Goal: Contribute content: Contribute content

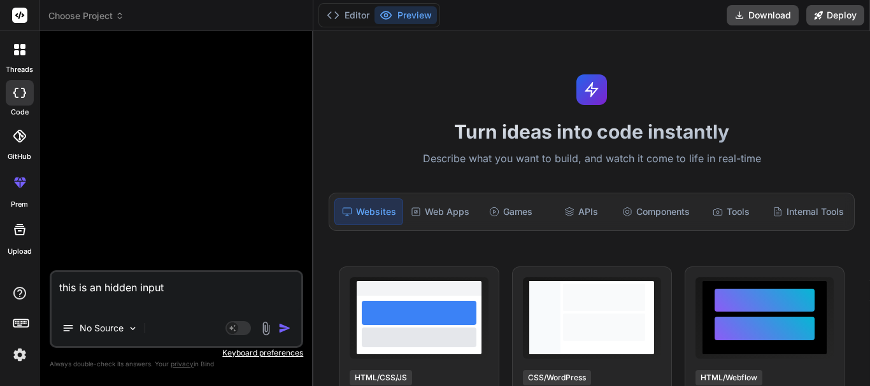
scroll to position [85, 0]
click at [185, 288] on textarea "this is an hidden input" at bounding box center [177, 291] width 250 height 38
click at [87, 287] on textarea "this is an hidden input" at bounding box center [177, 291] width 250 height 38
type textarea "this f an hidden input"
type textarea "x"
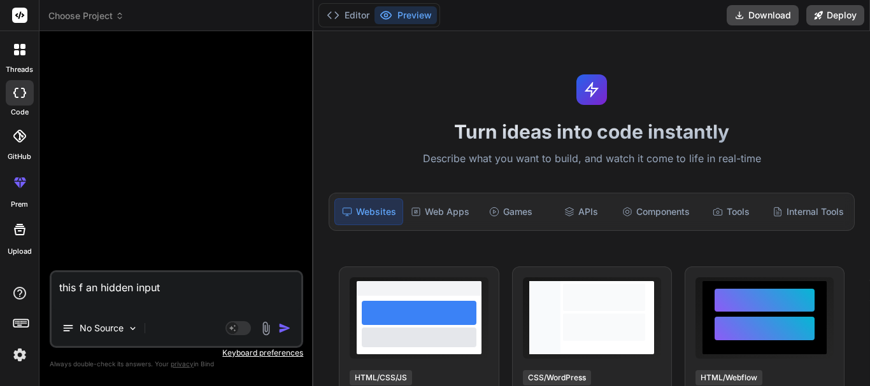
type textarea "this fo an hidden input"
type textarea "x"
type textarea "this for an hidden input"
type textarea "x"
type textarea "this form an hidden input"
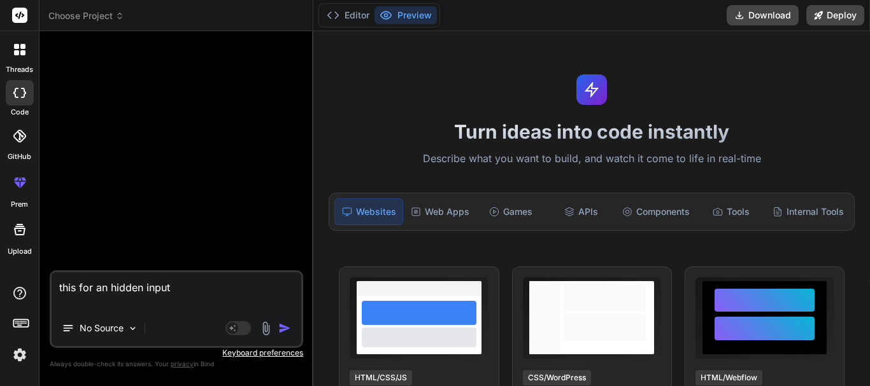
type textarea "x"
type textarea "this form an hidden input"
type textarea "x"
type textarea "this form h an hidden input"
type textarea "x"
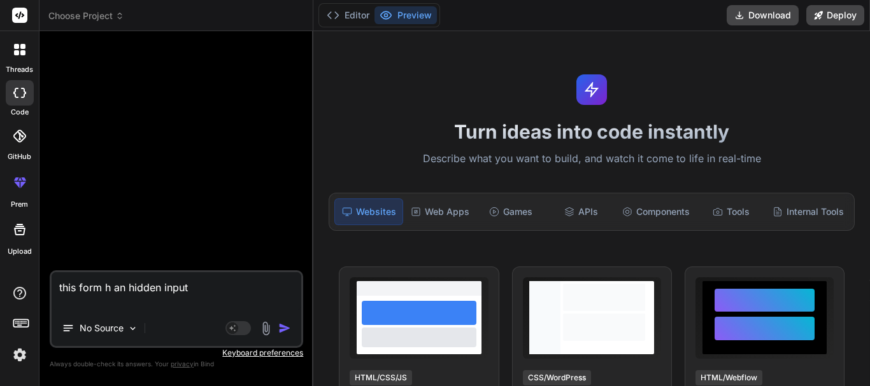
type textarea "this form ha an hidden input"
type textarea "x"
type textarea "this form has an hidden input"
type textarea "x"
click at [141, 305] on textarea "this form has an hidden input" at bounding box center [177, 291] width 250 height 38
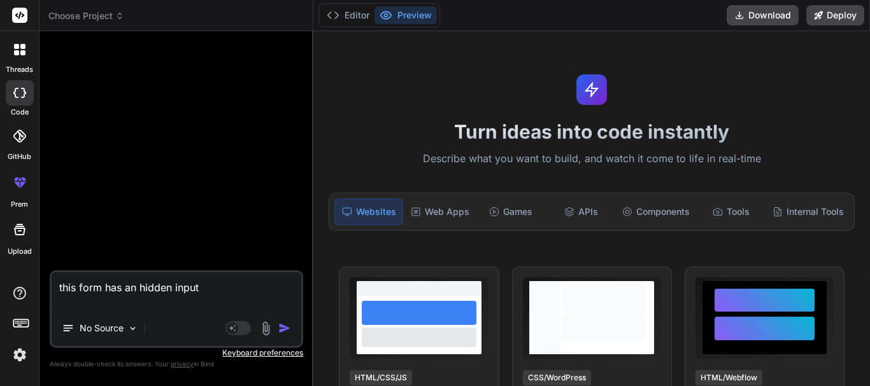
click at [225, 286] on textarea "this form has an hidden input" at bounding box center [177, 291] width 250 height 38
type textarea "this form has an hidden input"
type textarea "x"
type textarea "this form has an hidden input t"
type textarea "x"
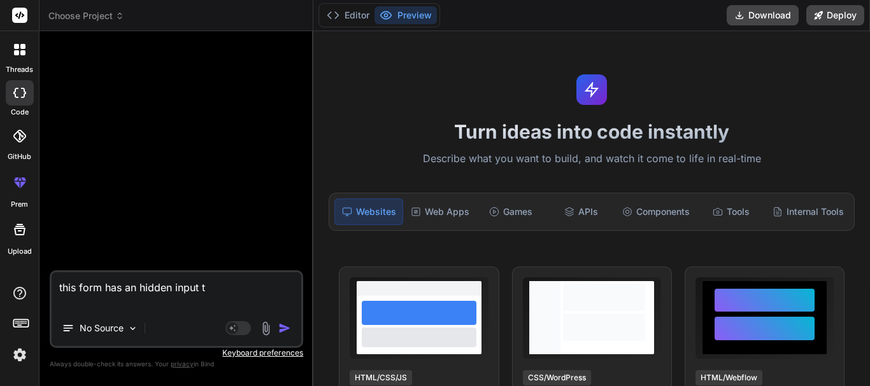
type textarea "this form has an hidden input th"
type textarea "x"
type textarea "this form has an hidden input tha"
type textarea "x"
type textarea "this form has an hidden input that"
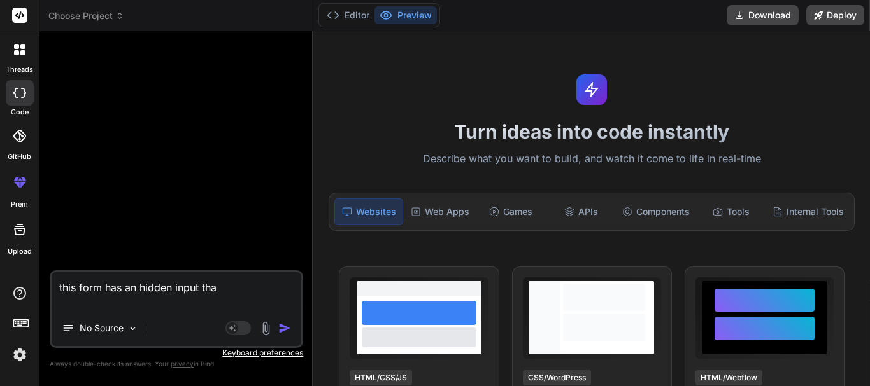
type textarea "x"
type textarea "this form has an hidden input that"
type textarea "x"
type textarea "this form has an hidden input that h"
type textarea "x"
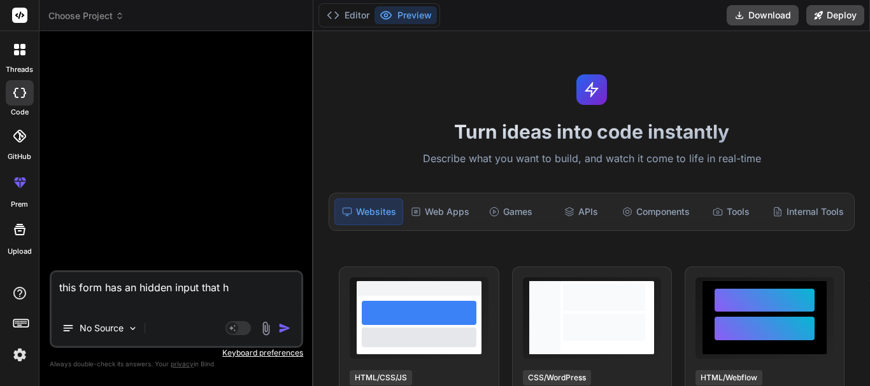
type textarea "this form has an hidden input that ha"
type textarea "x"
type textarea "this form has an hidden input that has"
type textarea "x"
type textarea "this form has an hidden input that has"
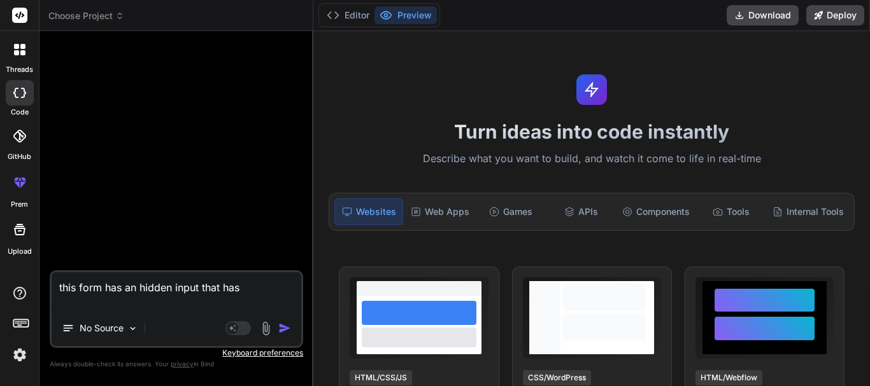
type textarea "x"
type textarea "this form has an hidden input that has a"
type textarea "x"
type textarea "this form has an hidden input that has"
type textarea "x"
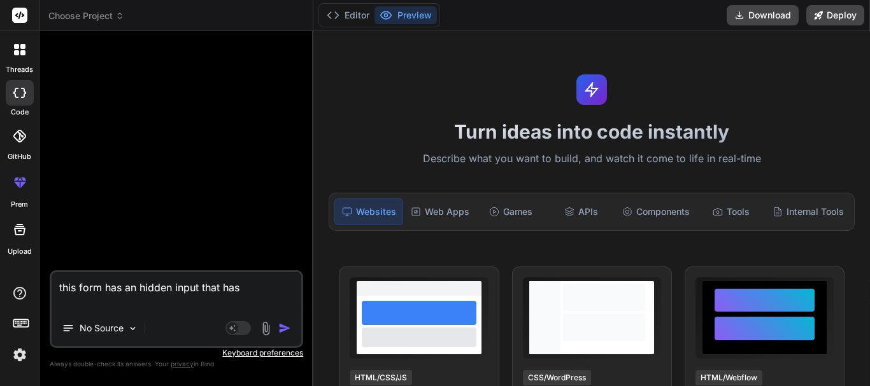
type textarea "this form has an hidden input that has a"
type textarea "x"
type textarea "this form has an hidden input that has ad"
type textarea "x"
type textarea "this form has an hidden input that has a"
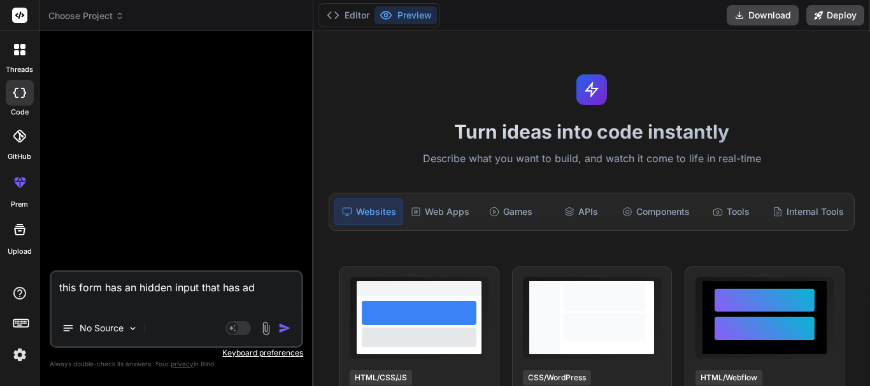
type textarea "x"
type textarea "this form has an hidden input that has"
type textarea "x"
type textarea "this form has an hidden input that has d"
type textarea "x"
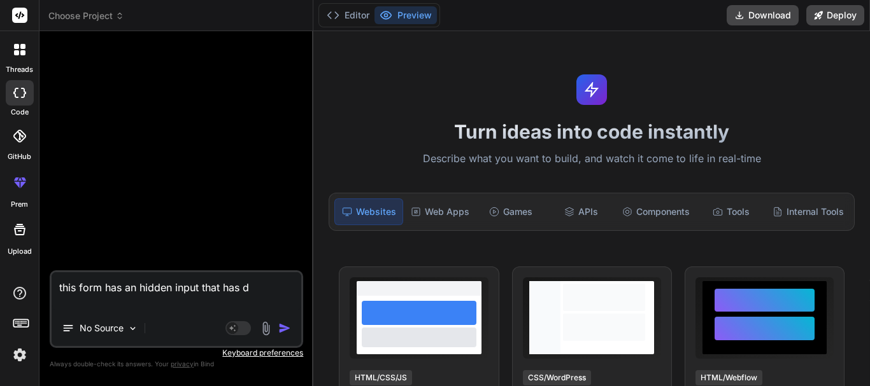
type textarea "this form has an hidden input that has da"
type textarea "x"
type textarea "this form has an hidden input that has dat"
type textarea "x"
type textarea "this form has an hidden input that has data"
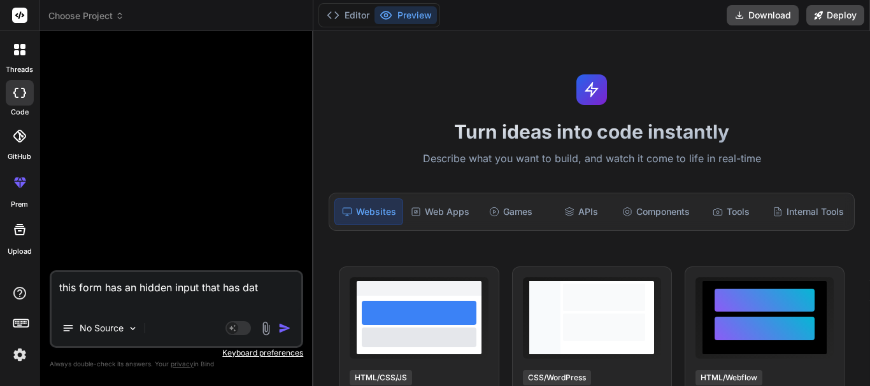
type textarea "x"
type textarea "this form has an hidden input that has data"
type textarea "x"
type textarea "this form has an hidden input that has data i"
type textarea "x"
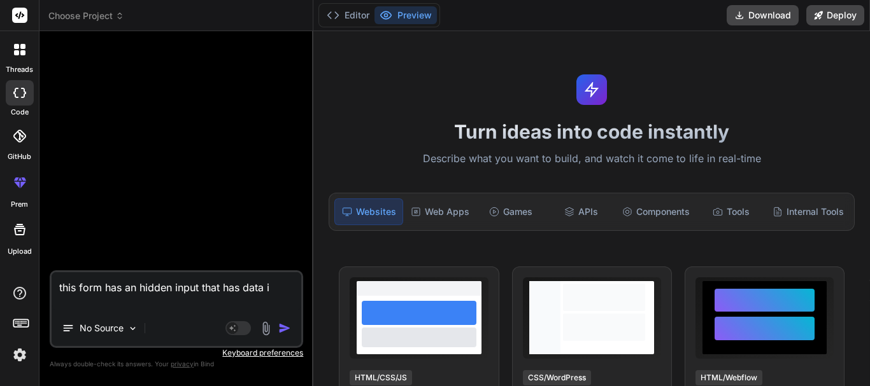
type textarea "this form has an hidden input that has data in"
type textarea "x"
type textarea "this form has an hidden input that has data in"
type textarea "x"
type textarea "this form has an hidden input that has data in t"
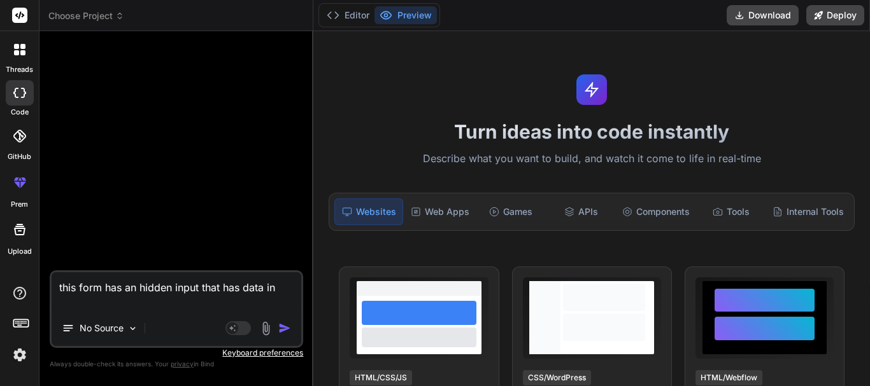
type textarea "x"
type textarea "this form has an hidden input that has data in th"
type textarea "x"
type textarea "this form has an hidden input that has data in the"
type textarea "x"
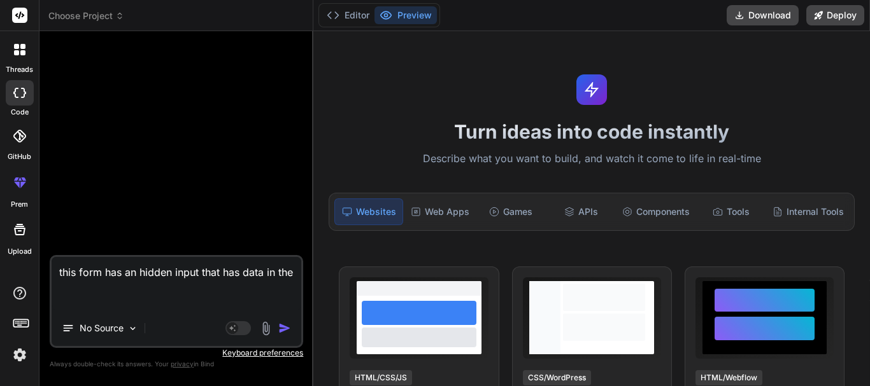
type textarea "this form has an hidden input that has data in the"
type textarea "x"
type textarea "this form has an hidden input that has data in the v"
type textarea "x"
type textarea "this form has an hidden input that has data in the va"
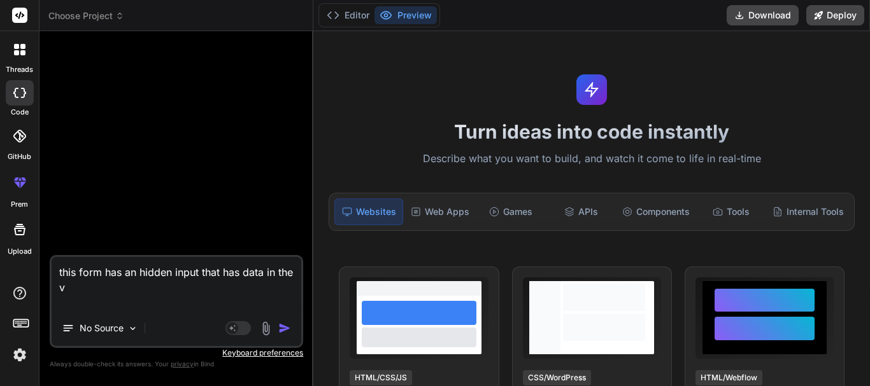
type textarea "x"
type textarea "this form has an hidden input that has data in the val"
type textarea "x"
type textarea "this form has an hidden input that has data in the valu"
type textarea "x"
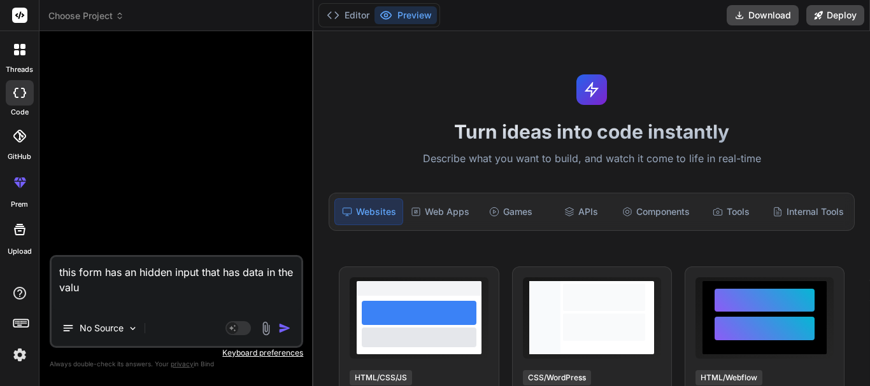
type textarea "this form has an hidden input that has data in the value"
type textarea "x"
type textarea "this form has an hidden input that has data in the value"
type textarea "x"
type textarea "this form has an hidden input that has data in the value a"
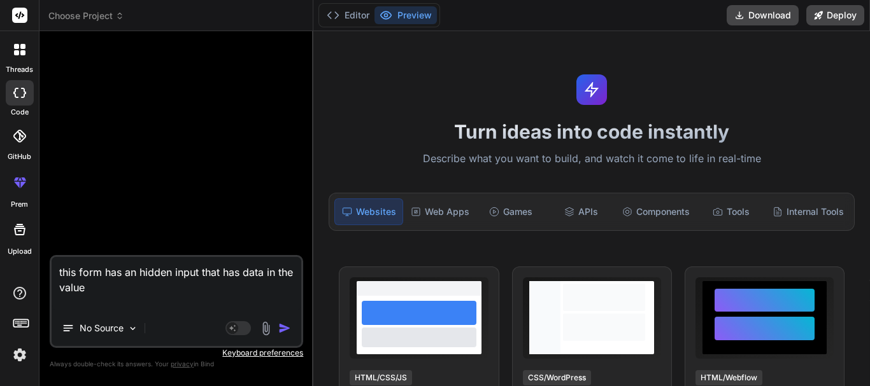
type textarea "x"
type textarea "this form has an hidden input that has data in the value as"
type textarea "x"
type textarea "this form has an hidden input that has data in the value as"
type textarea "x"
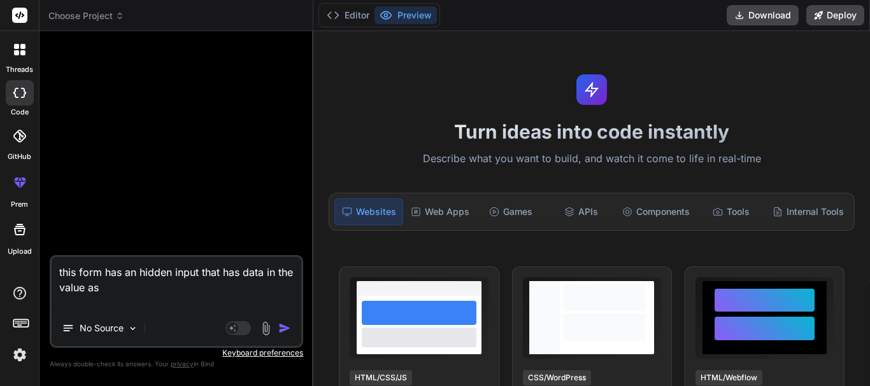
type textarea "this form has an hidden input that has data in the value as a"
type textarea "x"
type textarea "this form has an hidden input that has data in the value as an"
type textarea "x"
type textarea "this form has an hidden input that has data in the value as an"
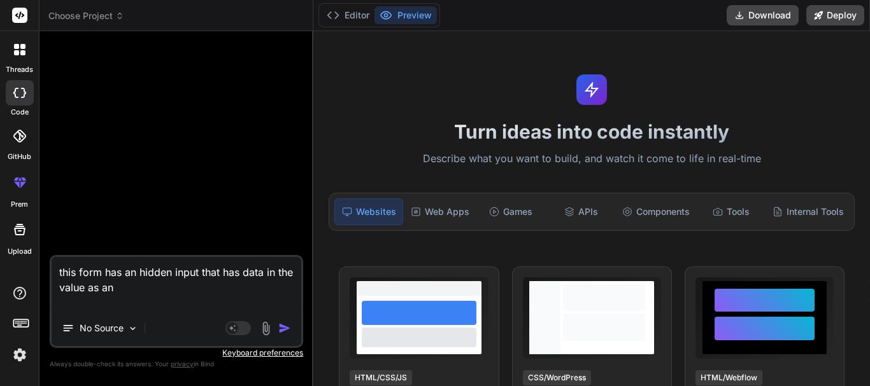
type textarea "x"
type textarea "this form has an hidden input that has data in the value as an a"
type textarea "x"
type textarea "this form has an hidden input that has data in the value as an ar"
type textarea "x"
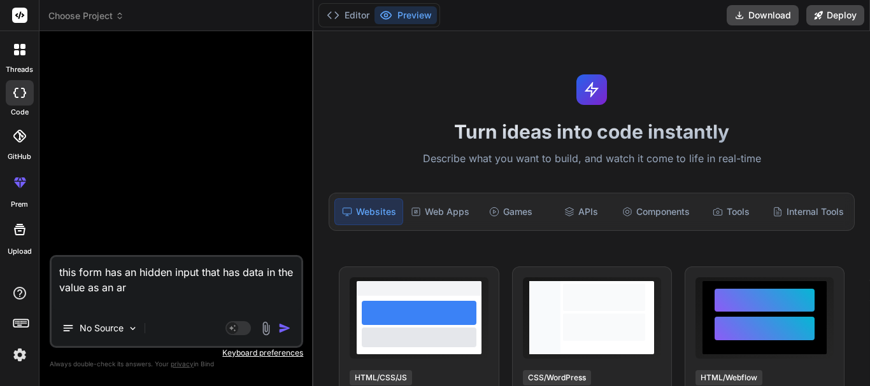
type textarea "this form has an hidden input that has data in the value as an arr"
type textarea "x"
type textarea "this form has an hidden input that has data in the value as an arra"
type textarea "x"
type textarea "this form has an hidden input that has data in the value as an array"
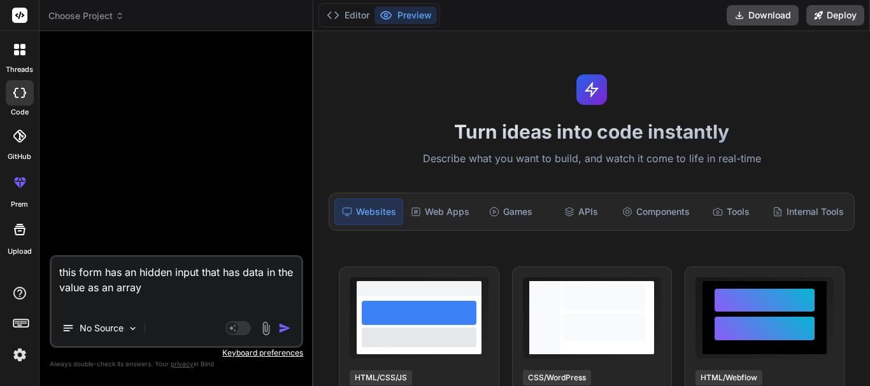
type textarea "x"
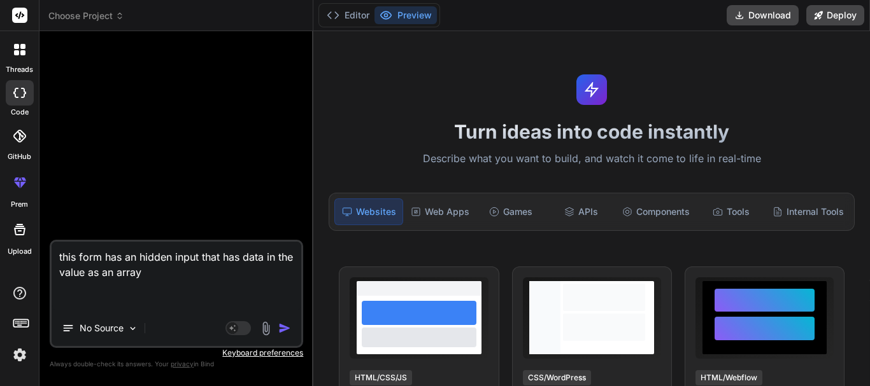
paste textarea "<form id="inventory-stock-form" action="" method="post"> <input type="hidden" n…"
type textarea "this form has an hidden input that has data in the value as an array <form id="…"
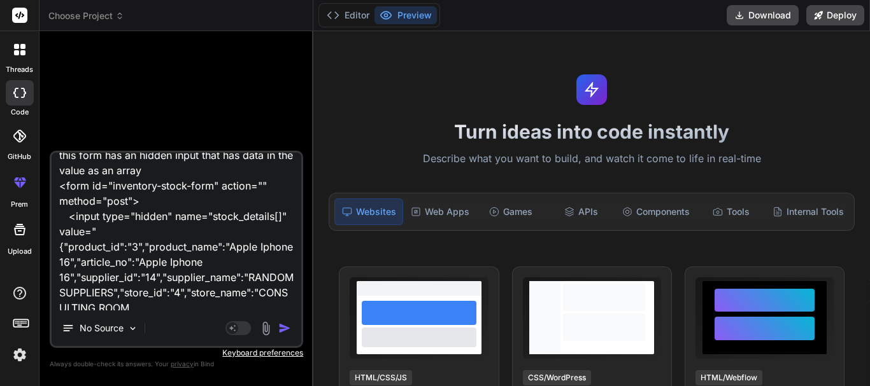
scroll to position [140, 0]
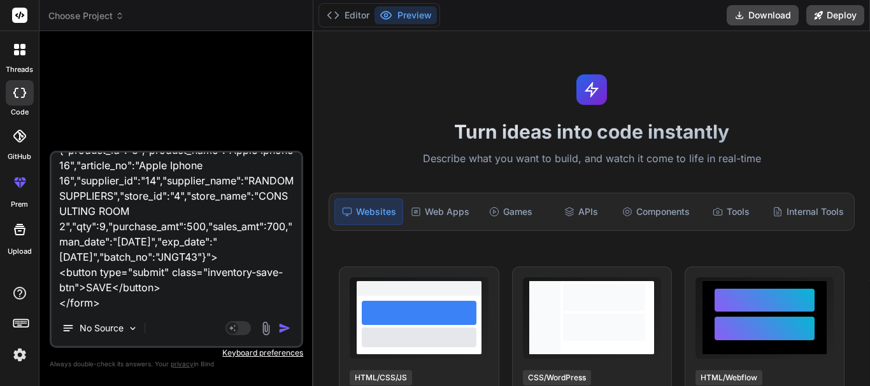
type textarea "x"
type textarea "this form has an hidden input that has data in the value as an array <form id="…"
type textarea "x"
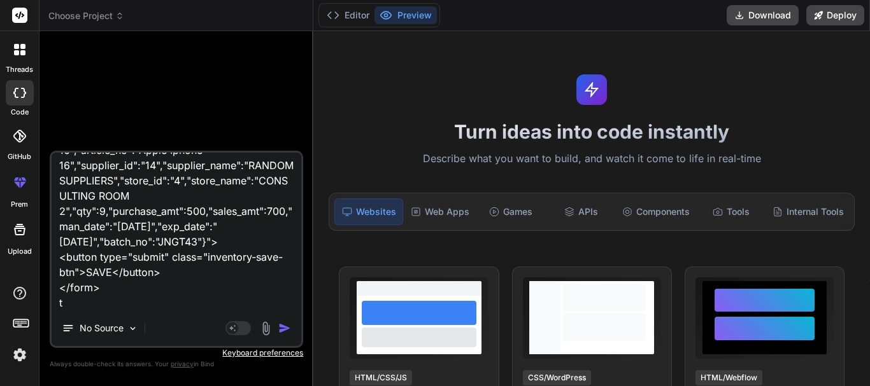
type textarea "this form has an hidden input that has data in the value as an array <form id="…"
type textarea "x"
type textarea "this form has an hidden input that has data in the value as an array <form id="…"
type textarea "x"
type textarea "this form has an hidden input that has data in the value as an array <form id="…"
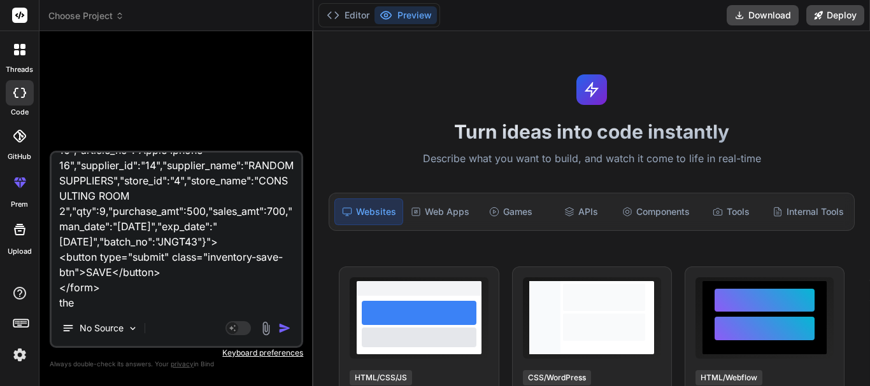
type textarea "x"
type textarea "this form has an hidden input that has data in the value as an array <form id="…"
type textarea "x"
type textarea "this form has an hidden input that has data in the value as an array <form id="…"
type textarea "x"
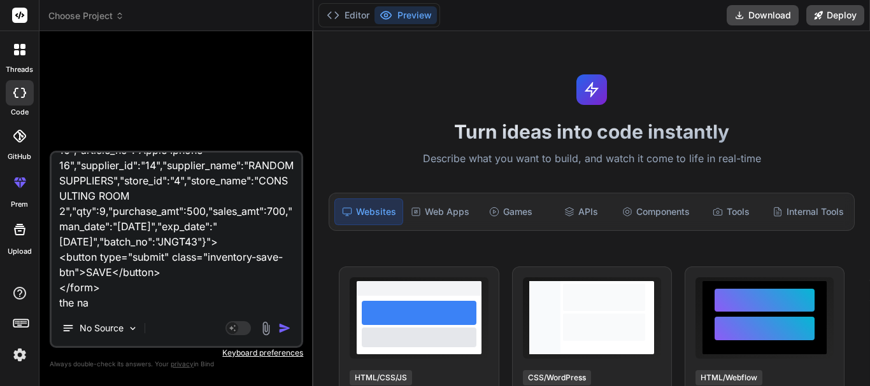
type textarea "this form has an hidden input that has data in the value as an array <form id="…"
type textarea "x"
type textarea "this form has an hidden input that has data in the value as an array <form id="…"
type textarea "x"
type textarea "this form has an hidden input that has data in the value as an array <form id="…"
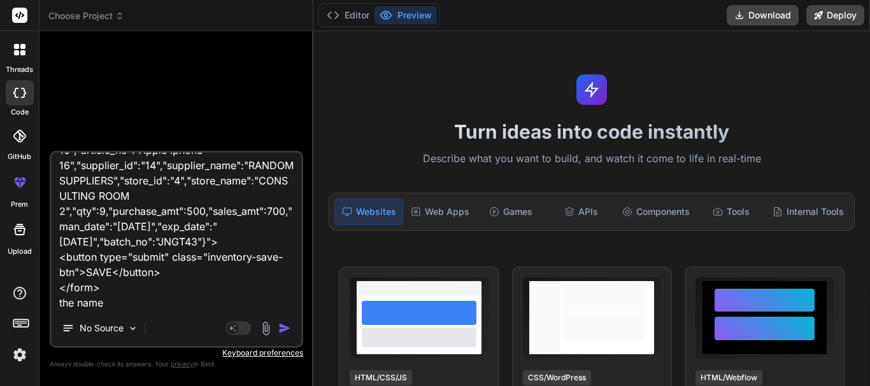
type textarea "x"
type textarea "this form has an hidden input that has data in the value as an array <form id="…"
type textarea "x"
type textarea "this form has an hidden input that has data in the value as an array <form id="…"
type textarea "x"
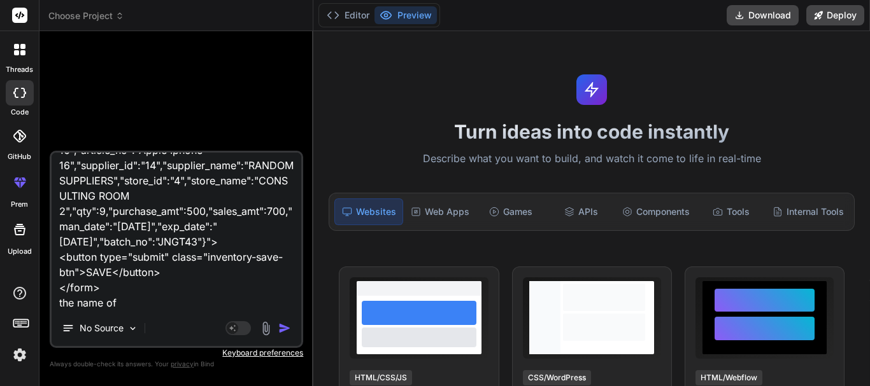
type textarea "this form has an hidden input that has data in the value as an array <form id="…"
type textarea "x"
type textarea "this form has an hidden input that has data in the value as an array <form id="…"
type textarea "x"
type textarea "this form has an hidden input that has data in the value as an array <form id="…"
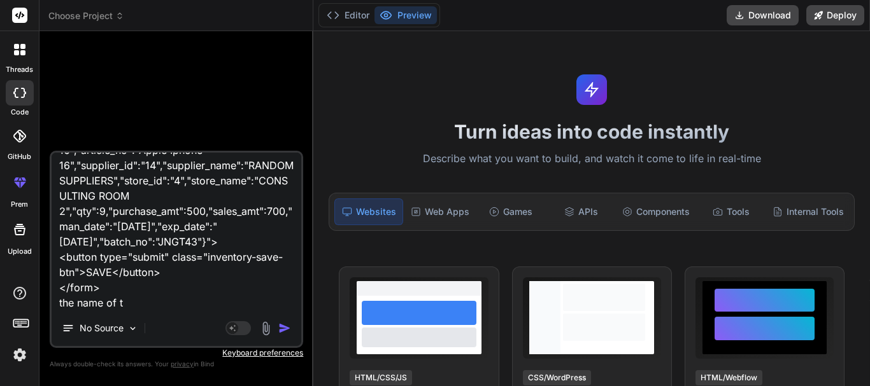
type textarea "x"
type textarea "this form has an hidden input that has data in the value as an array <form id="…"
type textarea "x"
type textarea "this form has an hidden input that has data in the value as an array <form id="…"
type textarea "x"
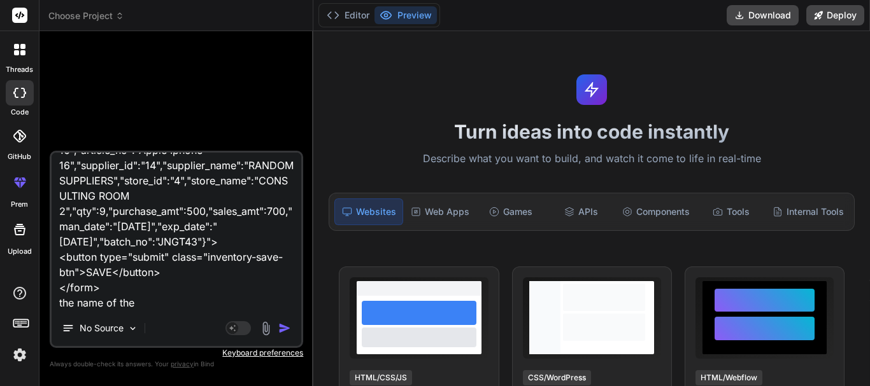
type textarea "this form has an hidden input that has data in the value as an array <form id="…"
type textarea "x"
type textarea "this form has an hidden input that has data in the value as an array <form id="…"
type textarea "x"
type textarea "this form has an hidden input that has data in the value as an array <form id="…"
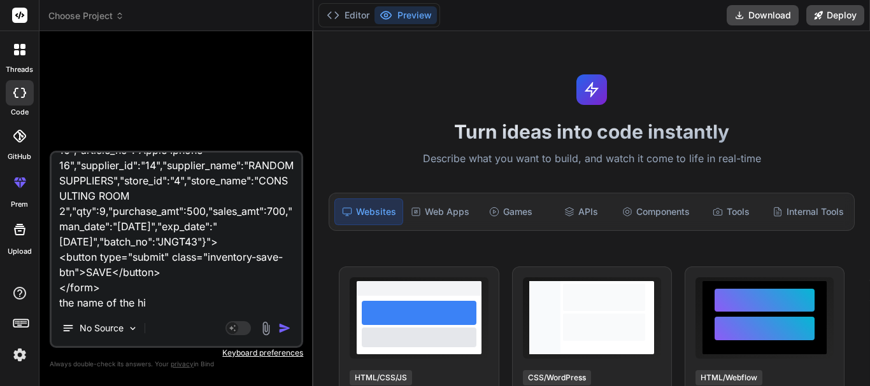
type textarea "x"
type textarea "this form has an hidden input that has data in the value as an array <form id="…"
type textarea "x"
type textarea "this form has an hidden input that has data in the value as an array <form id="…"
type textarea "x"
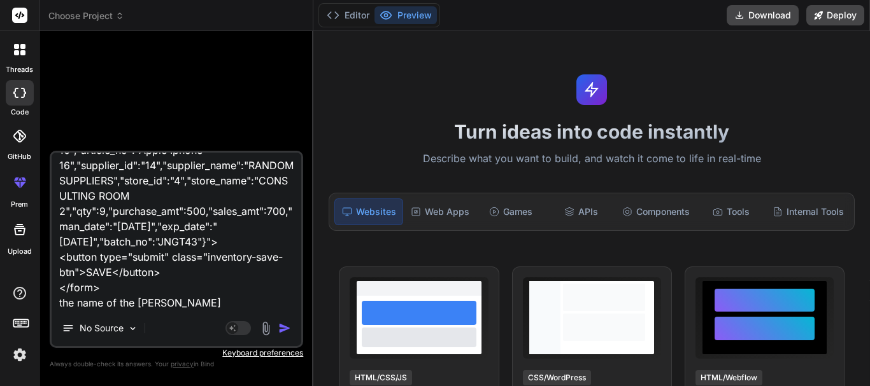
type textarea "this form has an hidden input that has data in the value as an array <form id="…"
type textarea "x"
type textarea "this form has an hidden input that has data in the value as an array <form id="…"
type textarea "x"
type textarea "this form has an hidden input that has data in the value as an array <form id="…"
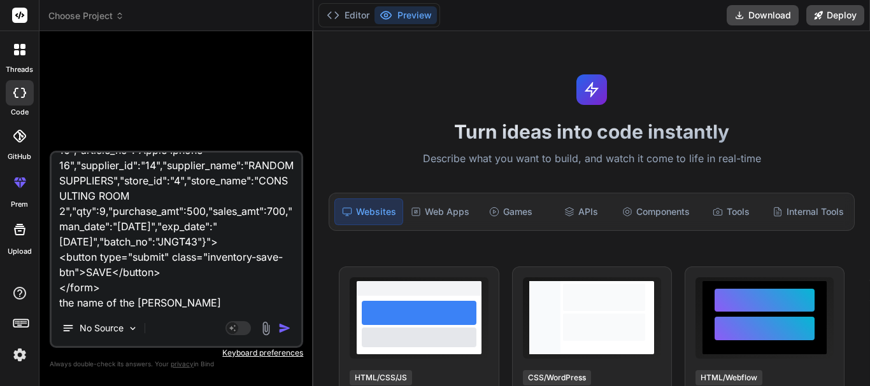
type textarea "x"
type textarea "this form has an hidden input that has data in the value as an array <form id="…"
type textarea "x"
type textarea "this form has an hidden input that has data in the value as an array <form id="…"
type textarea "x"
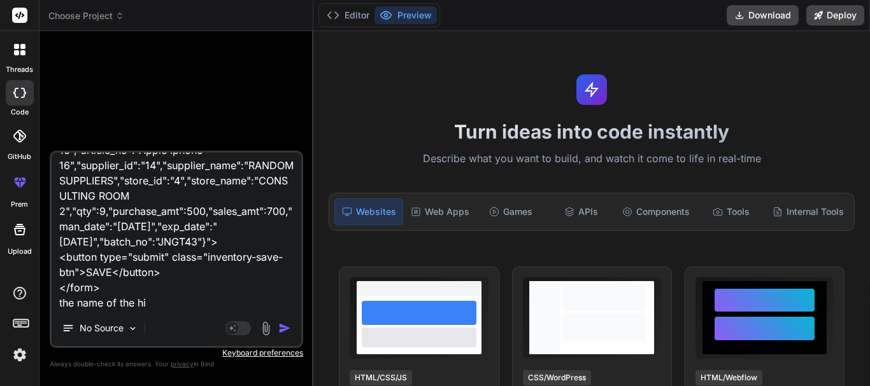
type textarea "this form has an hidden input that has data in the value as an array <form id="…"
type textarea "x"
type textarea "this form has an hidden input that has data in the value as an array <form id="…"
type textarea "x"
type textarea "this form has an hidden input that has data in the value as an array <form id="…"
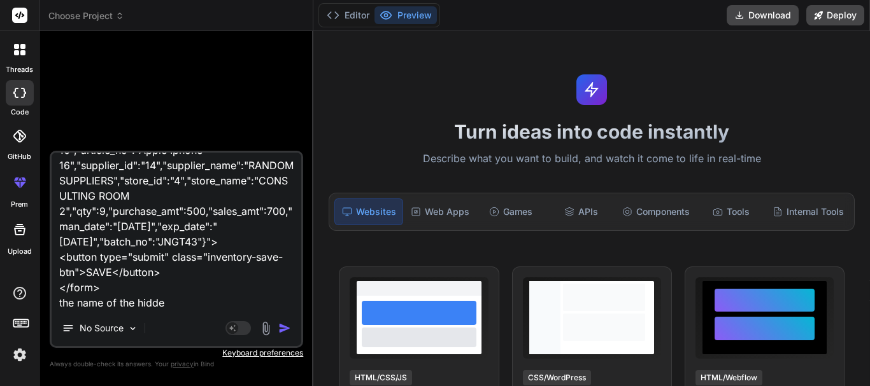
type textarea "x"
type textarea "this form has an hidden input that has data in the value as an array <form id="…"
type textarea "x"
type textarea "this form has an hidden input that has data in the value as an array <form id="…"
type textarea "x"
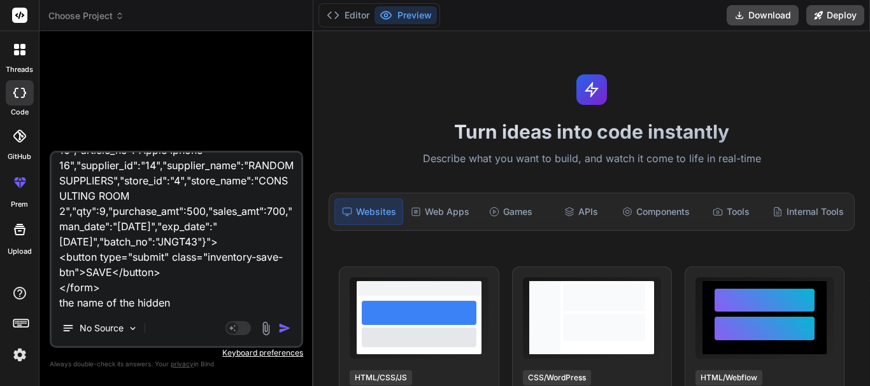
type textarea "this form has an hidden input that has data in the value as an array <form id="…"
type textarea "x"
type textarea "this form has an hidden input that has data in the value as an array <form id="…"
type textarea "x"
type textarea "this form has an hidden input that has data in the value as an array <form id="…"
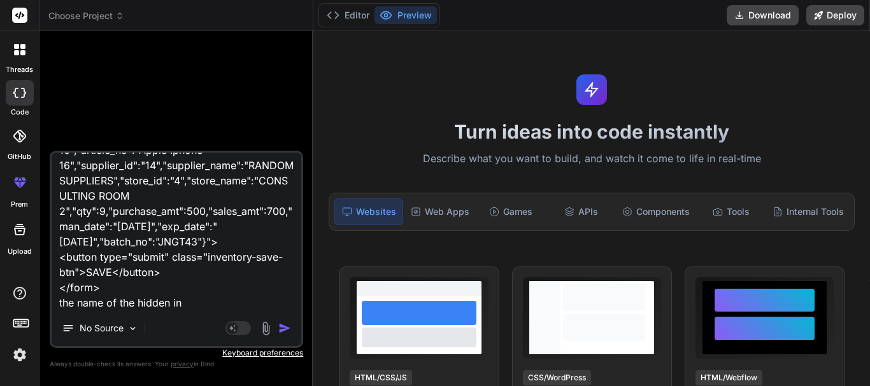
type textarea "x"
type textarea "this form has an hidden input that has data in the value as an array <form id="…"
type textarea "x"
type textarea "this form has an hidden input that has data in the value as an array <form id="…"
type textarea "x"
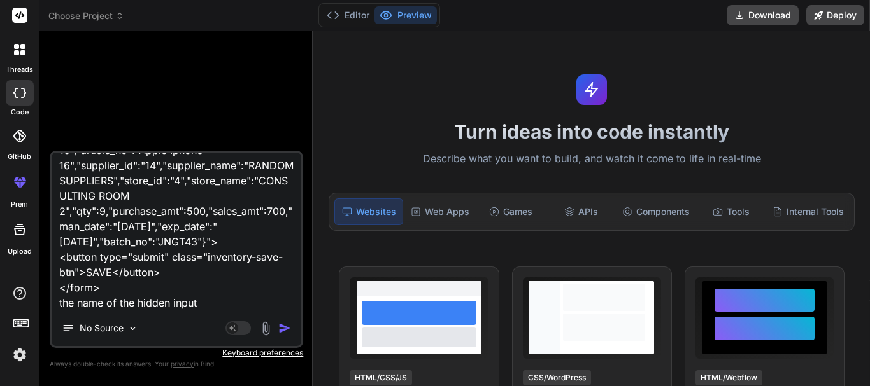
type textarea "this form has an hidden input that has data in the value as an array <form id="…"
type textarea "x"
type textarea "this form has an hidden input that has data in the value as an array <form id="…"
type textarea "x"
type textarea "this form has an hidden input that has data in the value as an array <form id="…"
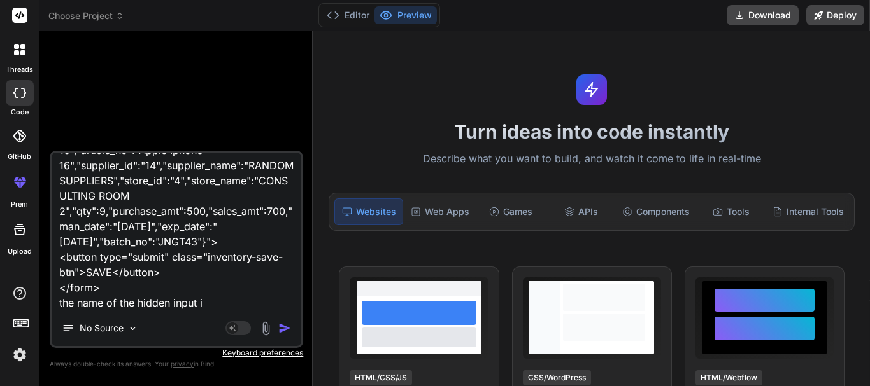
type textarea "x"
type textarea "this form has an hidden input that has data in the value as an array <form id="…"
type textarea "x"
type textarea "this form has an hidden input that has data in the value as an array <form id="…"
type textarea "x"
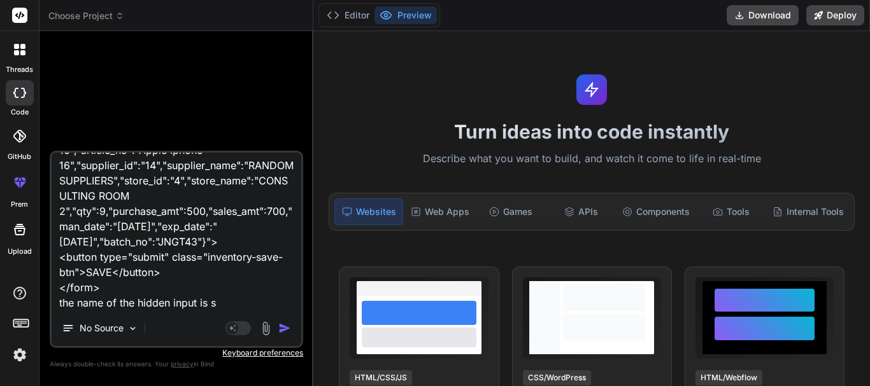
type textarea "this form has an hidden input that has data in the value as an array <form id="…"
type textarea "x"
type textarea "this form has an hidden input that has data in the value as an array <form id="…"
type textarea "x"
type textarea "this form has an hidden input that has data in the value as an array <form id="…"
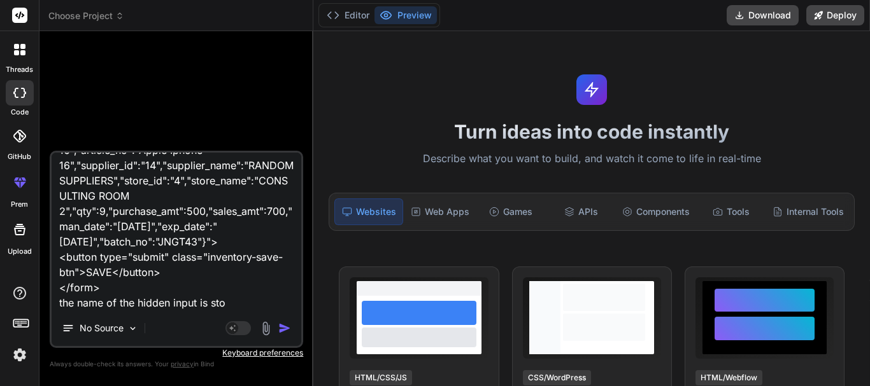
type textarea "x"
type textarea "this form has an hidden input that has data in the value as an array <form id="…"
type textarea "x"
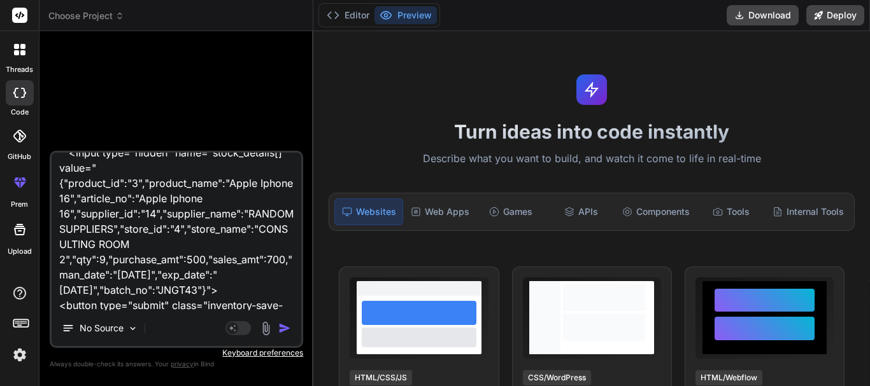
type textarea "this form has an hidden input that has data in the value as an array <form id="…"
type textarea "x"
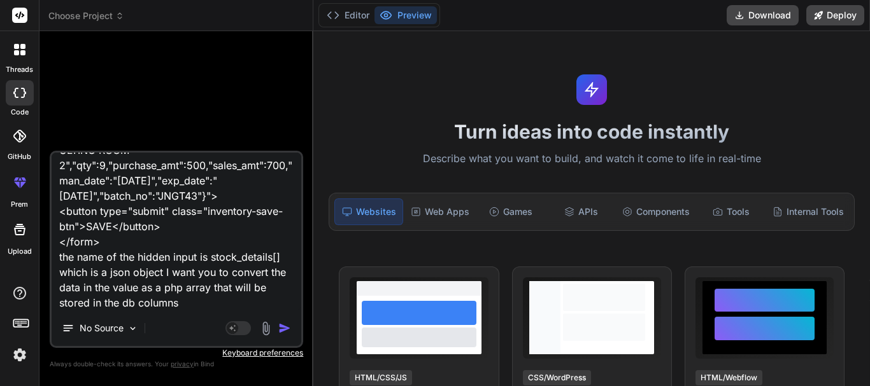
scroll to position [216, 0]
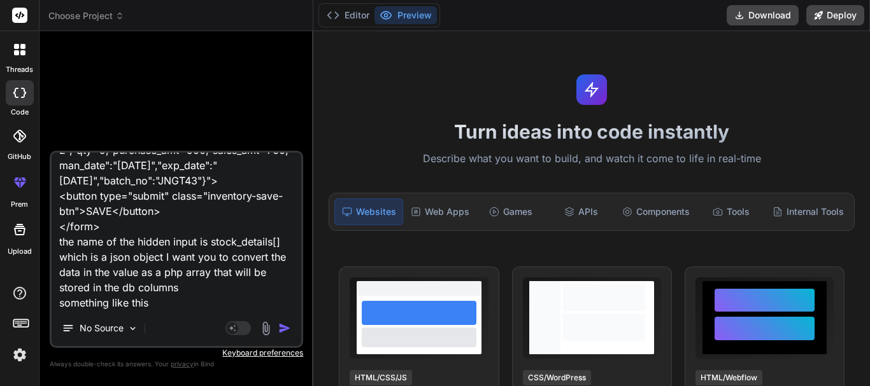
paste textarea "// add to inventory_bin_card $new_inventory_bin_card['action_type'] = 1; $new_i…"
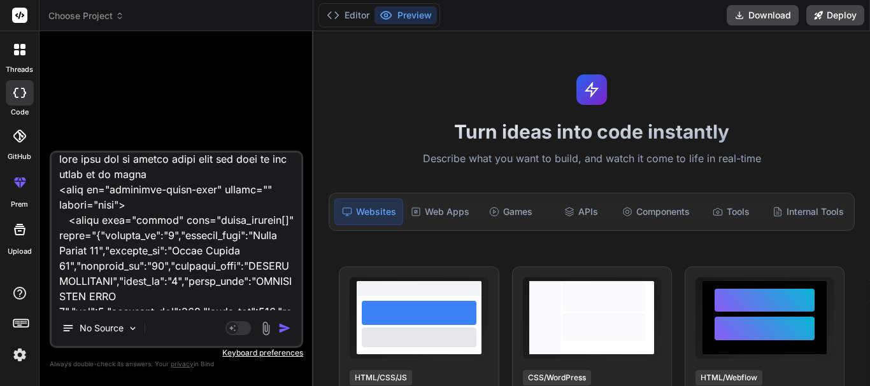
scroll to position [0, 0]
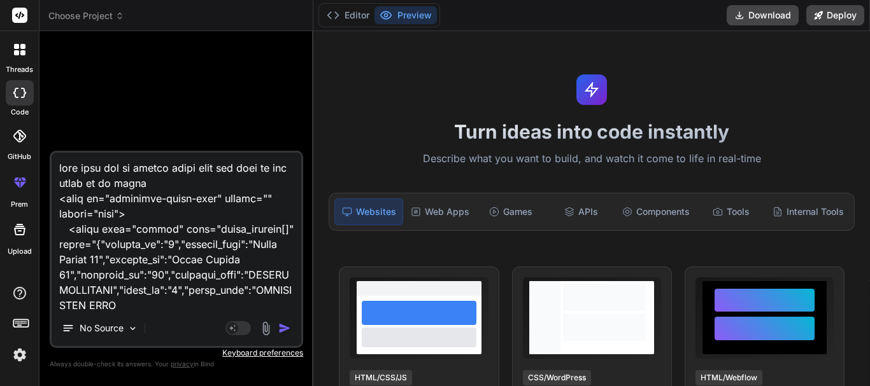
click at [85, 262] on textarea at bounding box center [177, 232] width 250 height 158
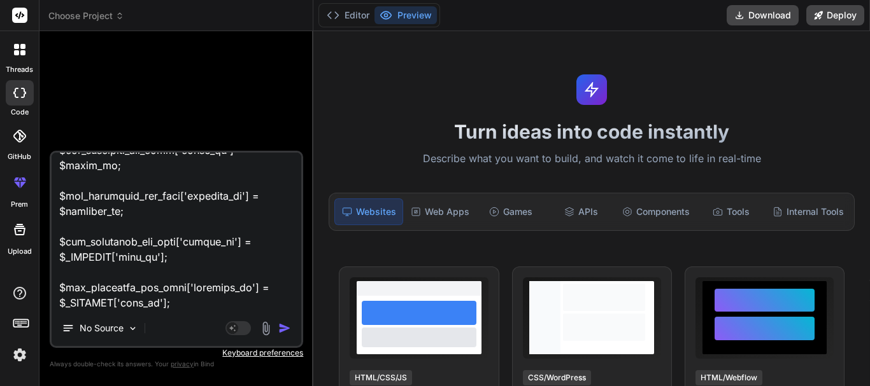
scroll to position [318, 0]
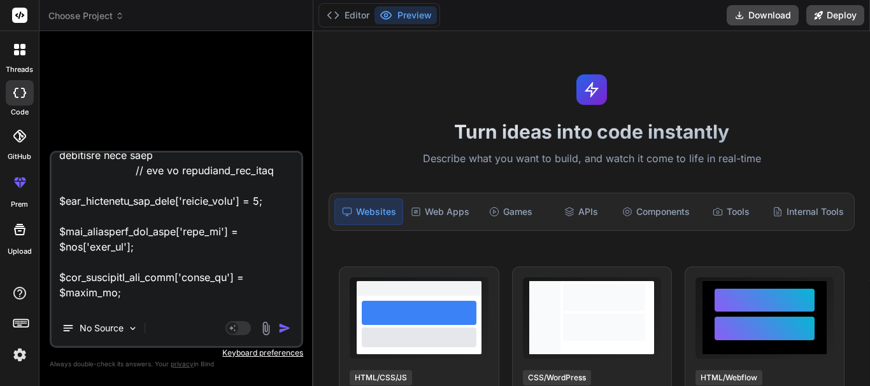
click at [109, 279] on textarea at bounding box center [177, 232] width 250 height 158
paste textarea "product"
click at [98, 236] on textarea at bounding box center [177, 232] width 250 height 158
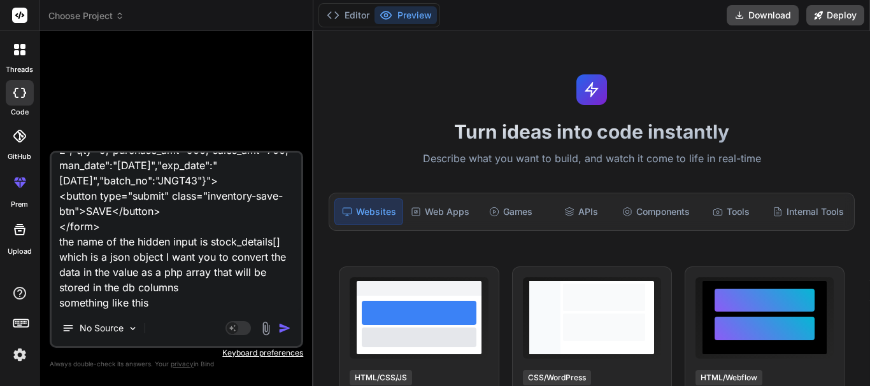
scroll to position [232, 0]
paste textarea "// add to inventory_bin_card $stock_details['action_type'] = 1; $stock_details[…"
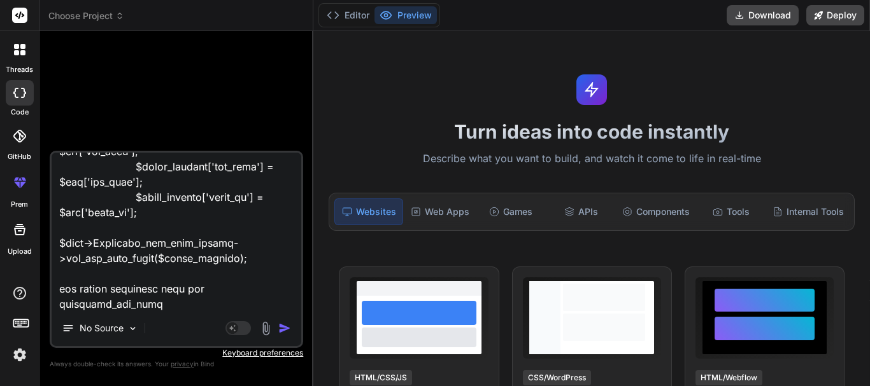
scroll to position [780, 0]
click at [170, 302] on textarea at bounding box center [177, 232] width 250 height 158
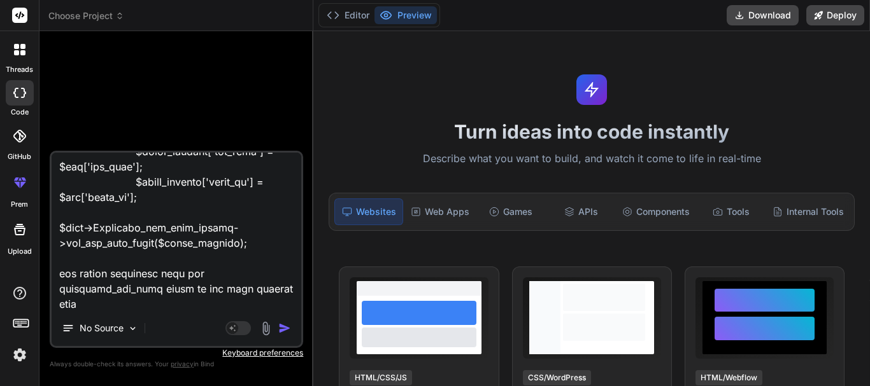
scroll to position [796, 0]
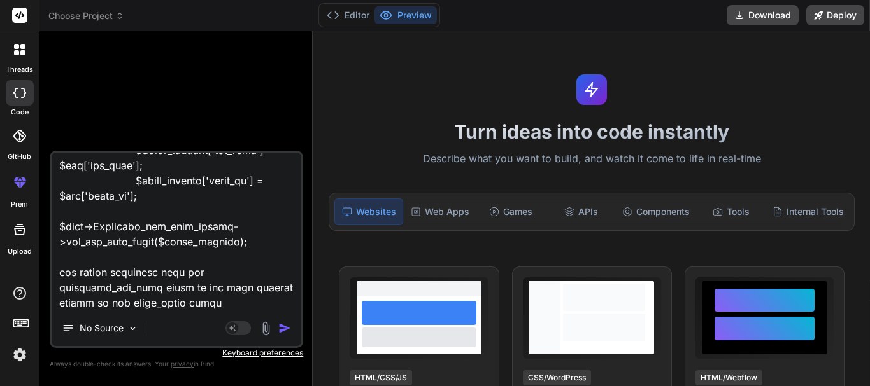
click at [179, 303] on textarea at bounding box center [177, 232] width 250 height 158
click at [248, 301] on textarea at bounding box center [177, 232] width 250 height 158
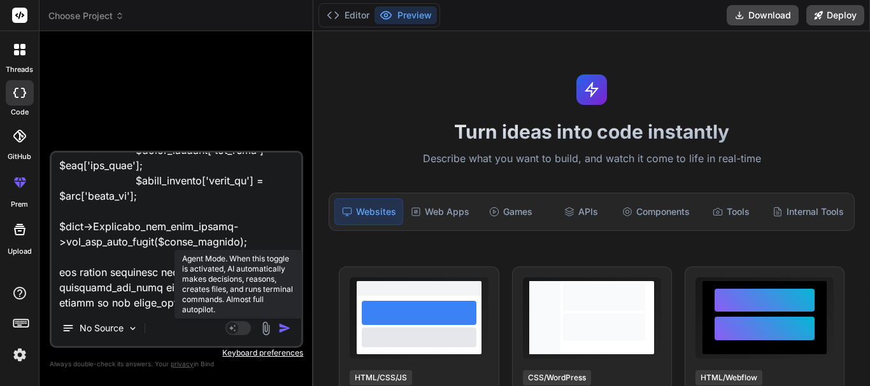
scroll to position [828, 0]
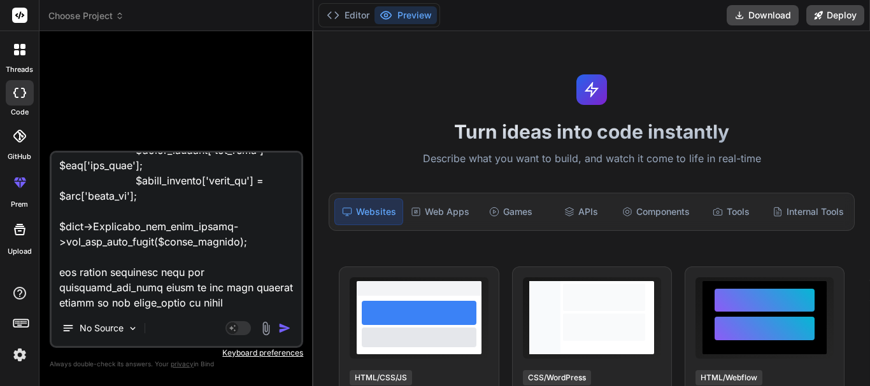
paste textarea "$item_store = $this->Store_item_models->get_store_item_query_model($store_id, $…"
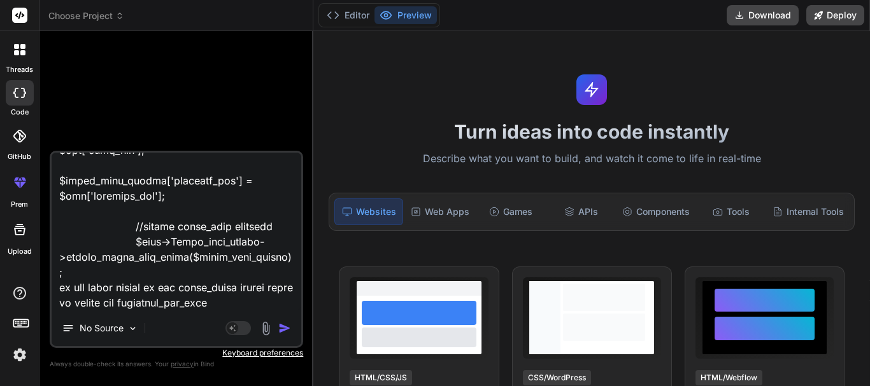
scroll to position [1210, 0]
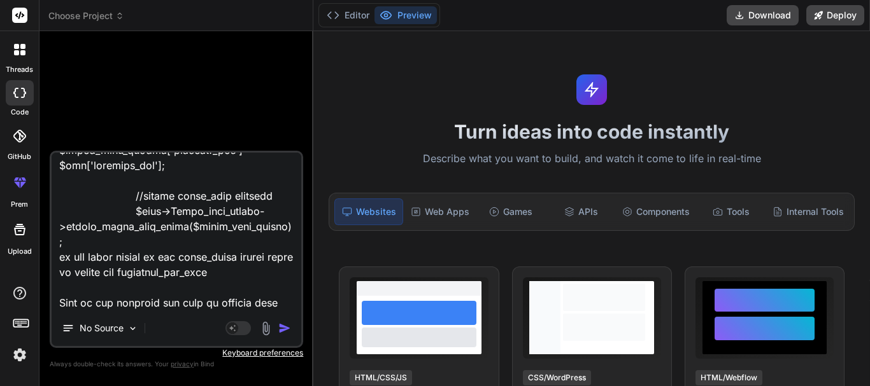
paste textarea "public function stock_items() { $this->custom_lib->page_protect(); $data['staff…"
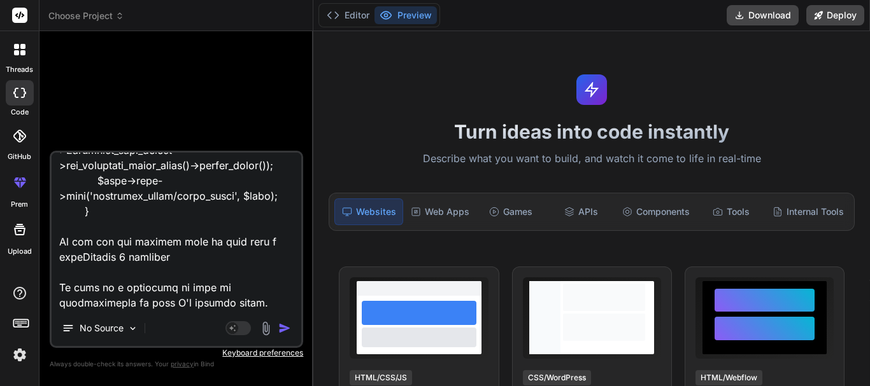
scroll to position [1714, 0]
paste textarea "function add_store_supplies() { $this->custom_lib->page_protect(); $data['staff…"
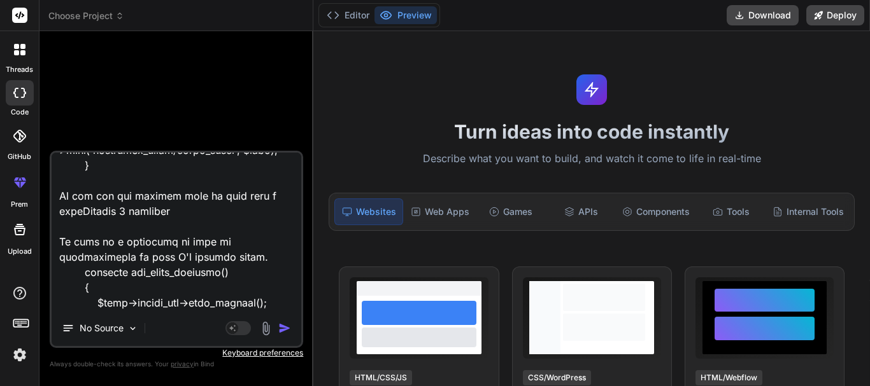
scroll to position [5853, 0]
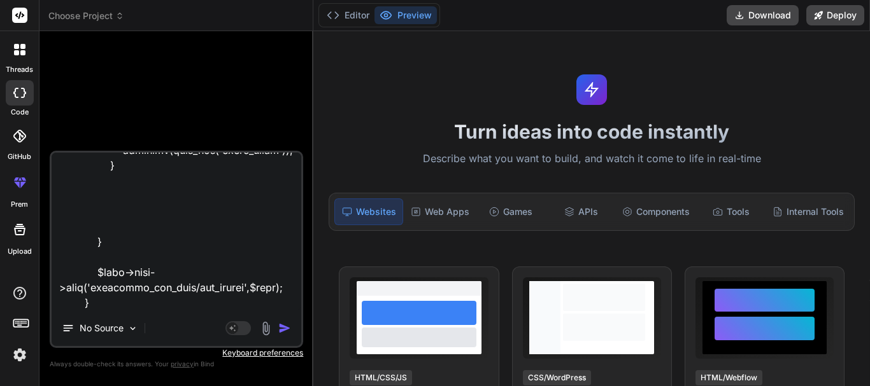
click at [113, 303] on textarea at bounding box center [177, 232] width 250 height 158
click at [178, 292] on textarea at bounding box center [177, 232] width 250 height 158
click at [282, 328] on img "button" at bounding box center [284, 328] width 13 height 13
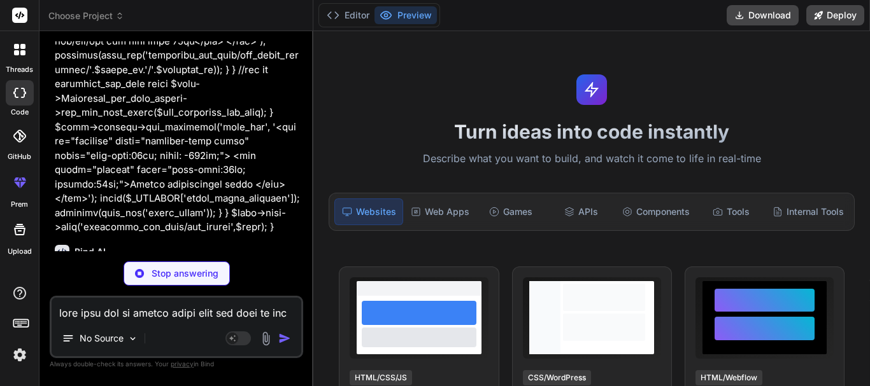
scroll to position [2714, 0]
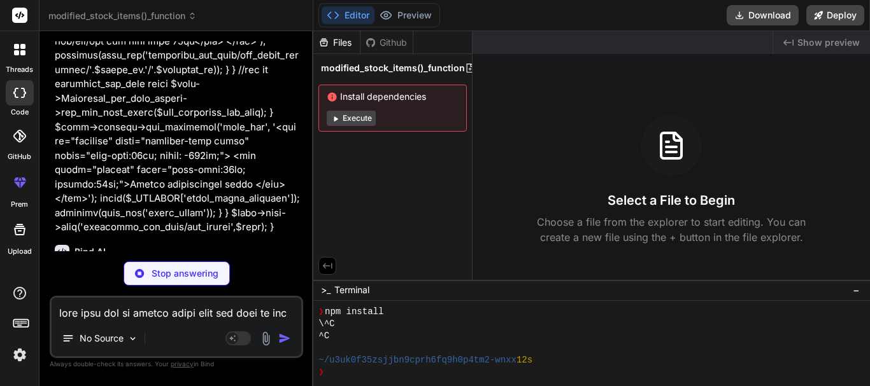
click at [73, 245] on div "Bind AI" at bounding box center [178, 252] width 246 height 15
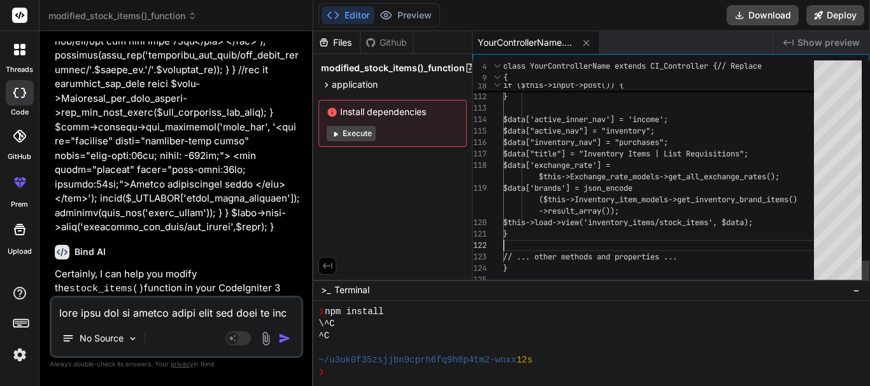
scroll to position [0, 0]
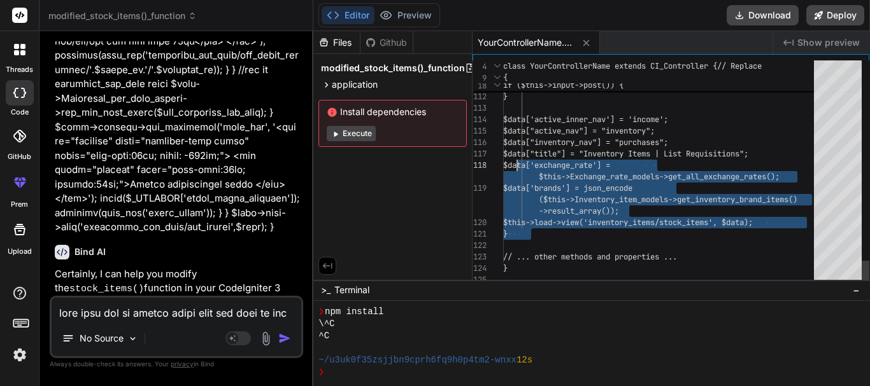
drag, startPoint x: 535, startPoint y: 235, endPoint x: 515, endPoint y: 167, distance: 70.3
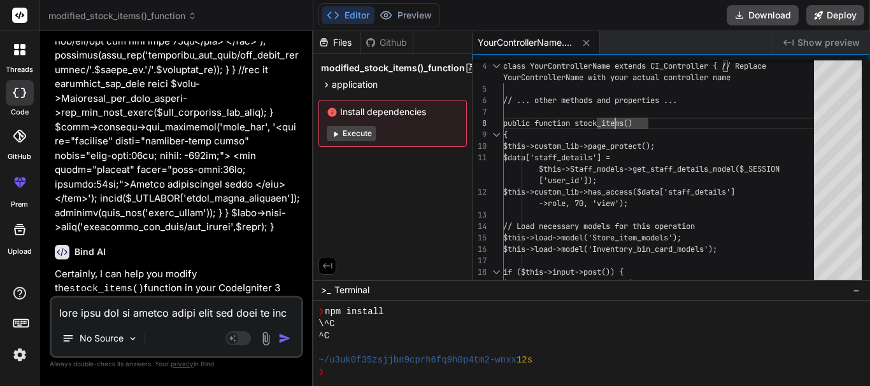
click at [180, 318] on textarea at bounding box center [177, 309] width 250 height 23
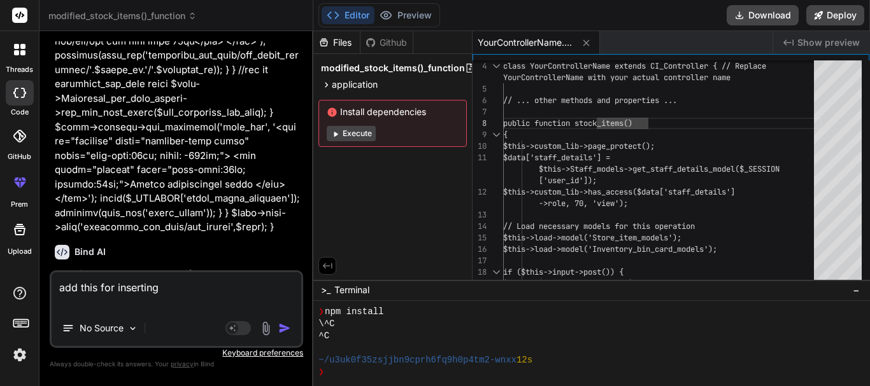
paste textarea "'date_time' => date('Y-m-d H:i:s'),"
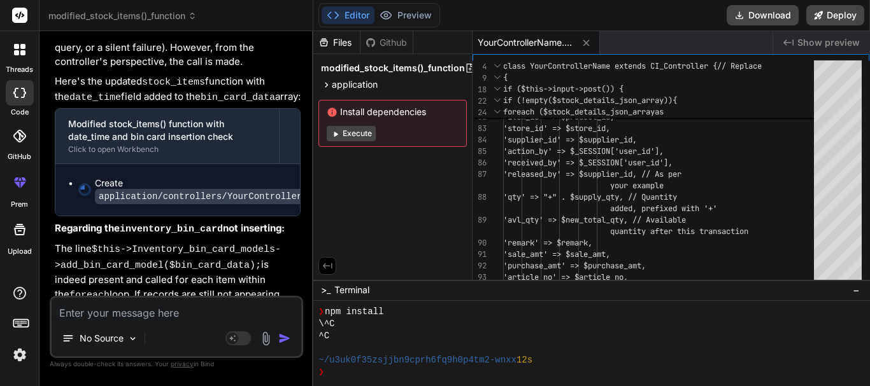
scroll to position [3982, 0]
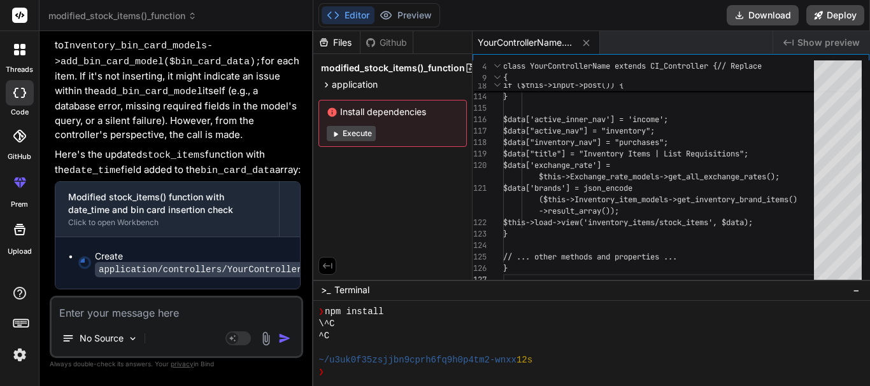
click at [153, 262] on code "application/controllers/YourControllerName.php" at bounding box center [221, 269] width 253 height 15
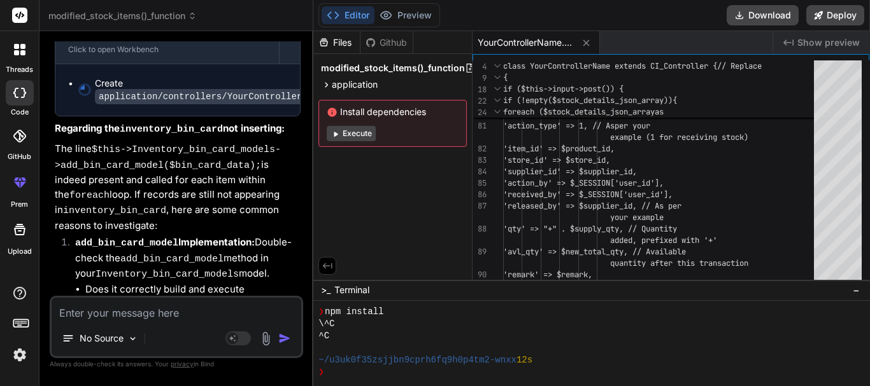
scroll to position [4173, 0]
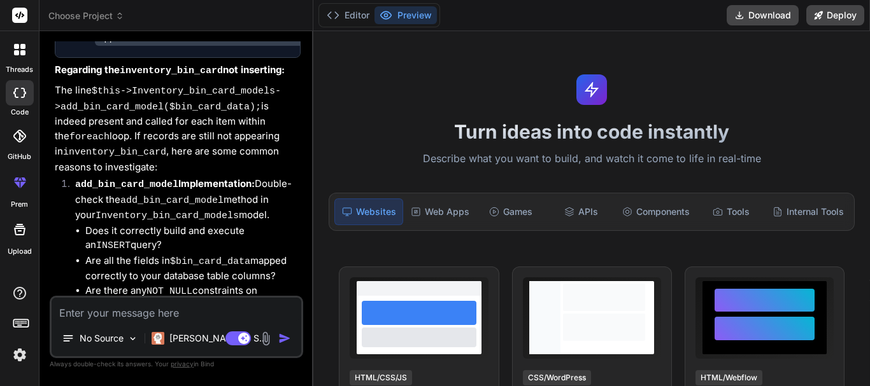
scroll to position [4428, 0]
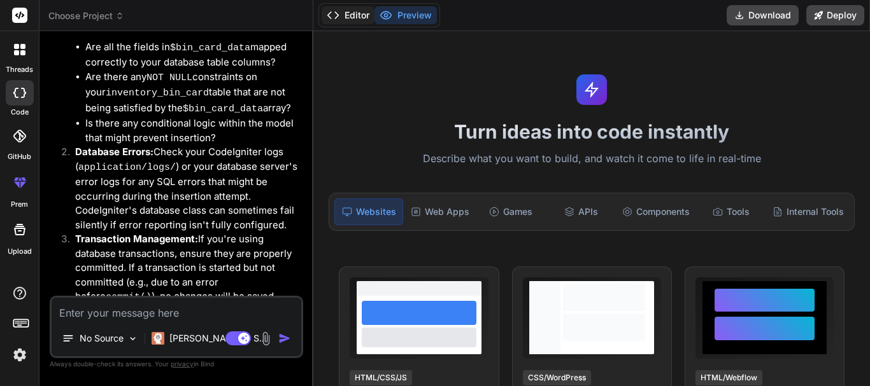
click at [359, 12] on button "Editor" at bounding box center [347, 15] width 53 height 18
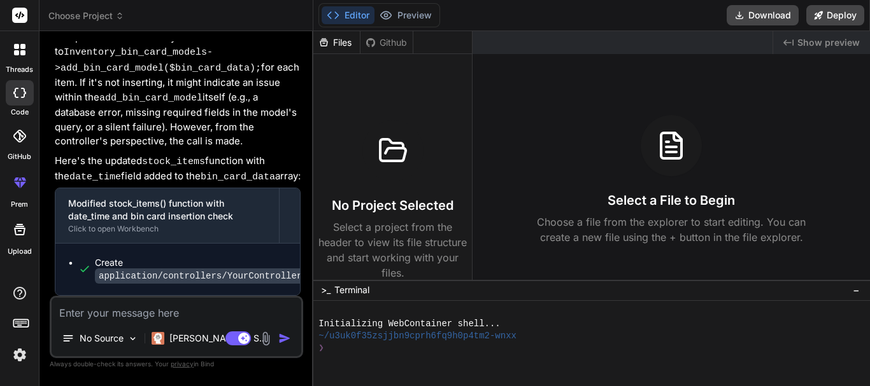
scroll to position [3982, 0]
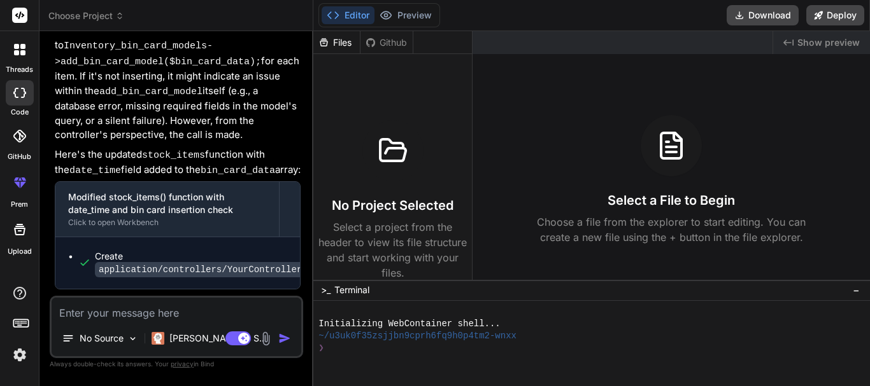
click at [173, 262] on code "application/controllers/YourControllerName.php" at bounding box center [221, 269] width 253 height 15
click at [129, 262] on code "application/controllers/YourControllerName.php" at bounding box center [221, 269] width 253 height 15
click at [231, 262] on code "application/controllers/YourControllerName.php" at bounding box center [221, 269] width 253 height 15
click at [102, 250] on div "Create application/controllers/YourControllerName.php" at bounding box center [221, 263] width 253 height 26
click at [247, 262] on code "application/controllers/YourControllerName.php" at bounding box center [221, 269] width 253 height 15
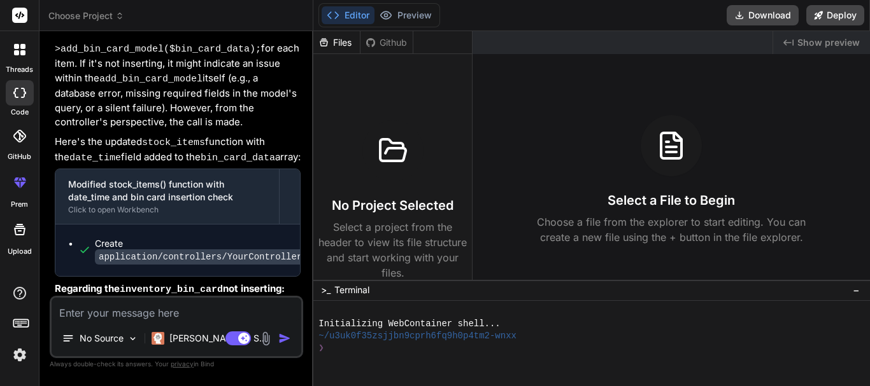
scroll to position [4046, 0]
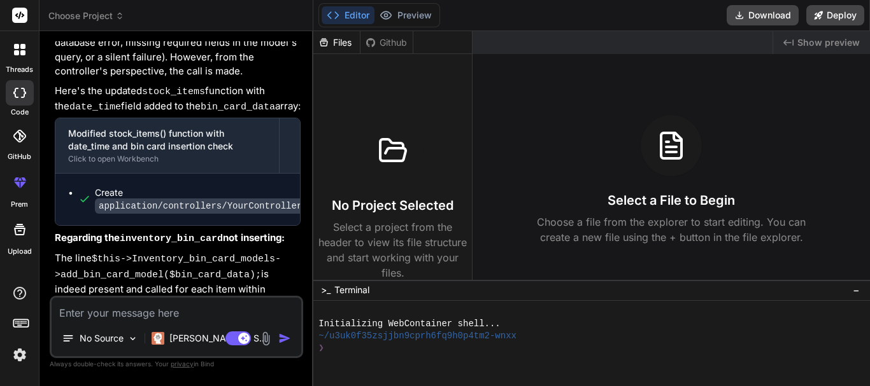
click at [252, 199] on code "application/controllers/YourControllerName.php" at bounding box center [221, 206] width 253 height 15
click at [263, 199] on code "application/controllers/YourControllerName.php" at bounding box center [221, 206] width 253 height 15
click at [255, 174] on div "Create application/controllers/YourControllerName.php" at bounding box center [177, 200] width 244 height 52
click at [381, 42] on div "Github" at bounding box center [386, 42] width 52 height 13
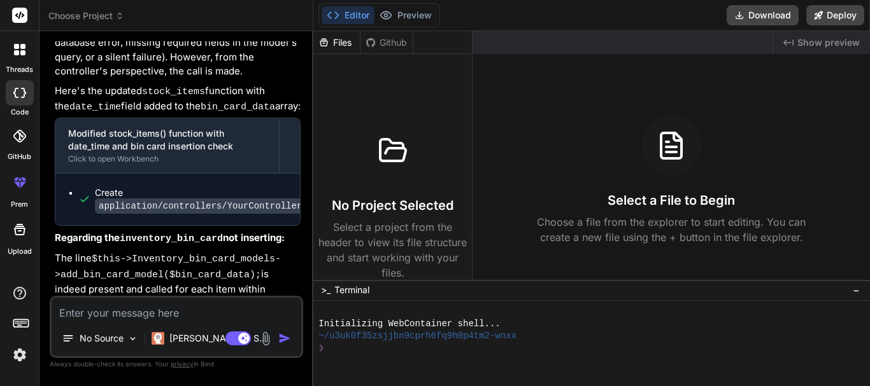
click at [335, 41] on div "Files" at bounding box center [336, 42] width 46 height 13
click at [406, 17] on button "Preview" at bounding box center [405, 15] width 62 height 18
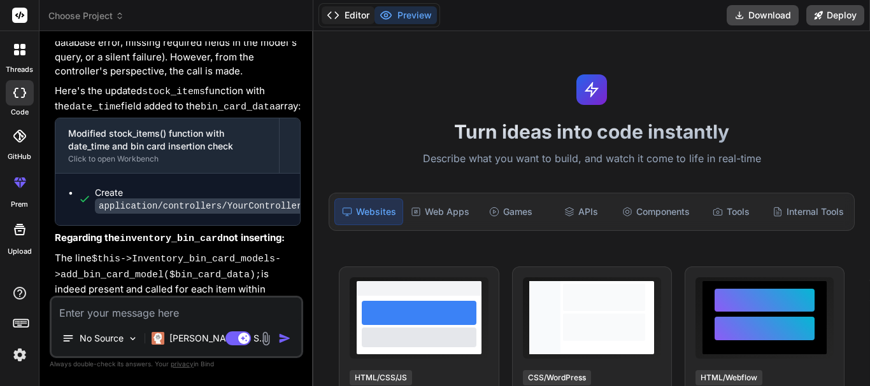
click at [356, 22] on button "Editor" at bounding box center [347, 15] width 53 height 18
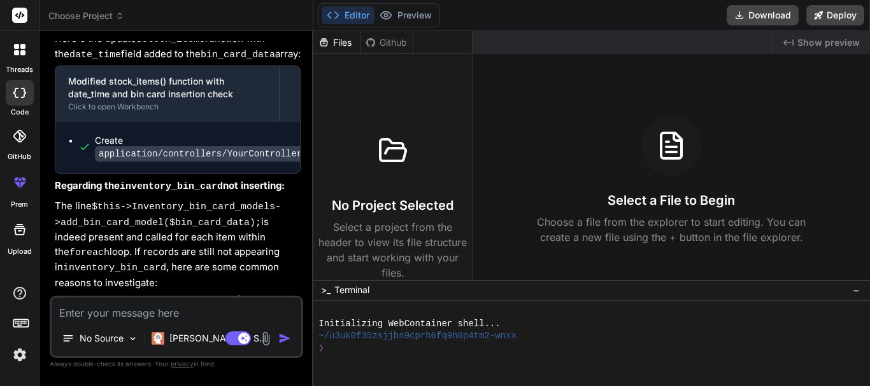
scroll to position [4173, 0]
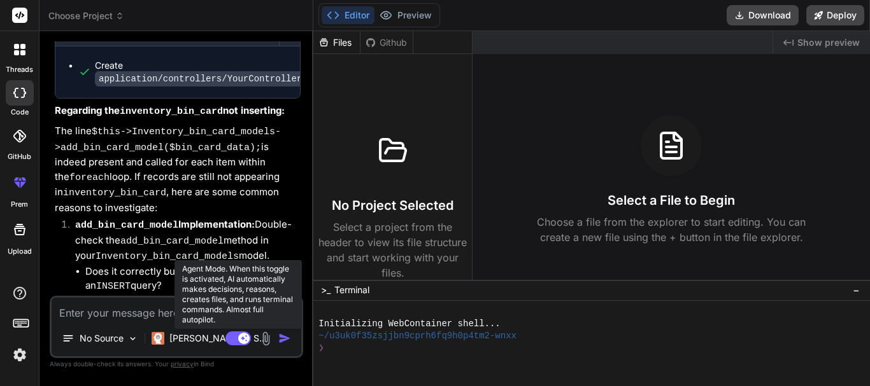
click at [236, 334] on rect at bounding box center [237, 339] width 25 height 14
type textarea "x"
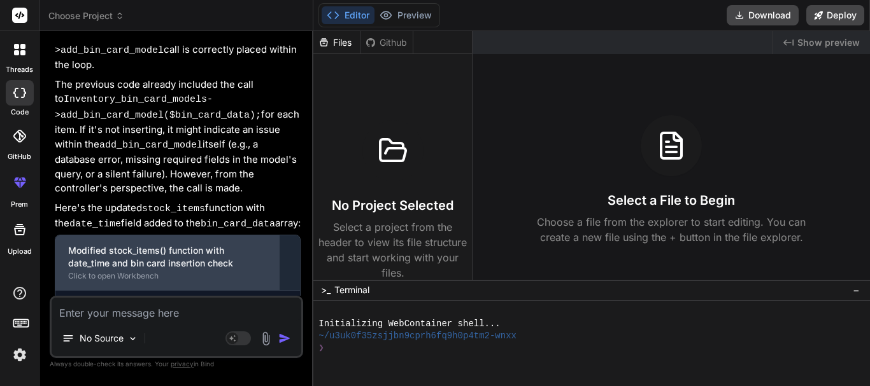
scroll to position [3919, 0]
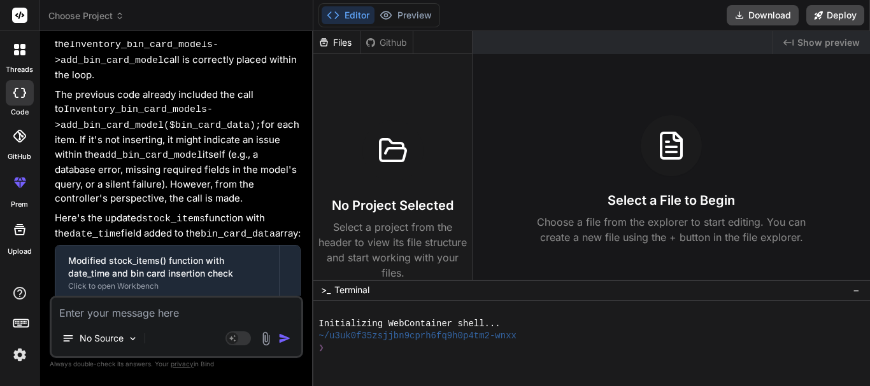
click at [197, 326] on code "application/controllers/YourControllerName.php" at bounding box center [221, 333] width 253 height 15
click at [226, 326] on code "application/controllers/YourControllerName.php" at bounding box center [221, 333] width 253 height 15
click at [123, 326] on code "application/controllers/YourControllerName.php" at bounding box center [221, 333] width 253 height 15
